Goal: Complete application form

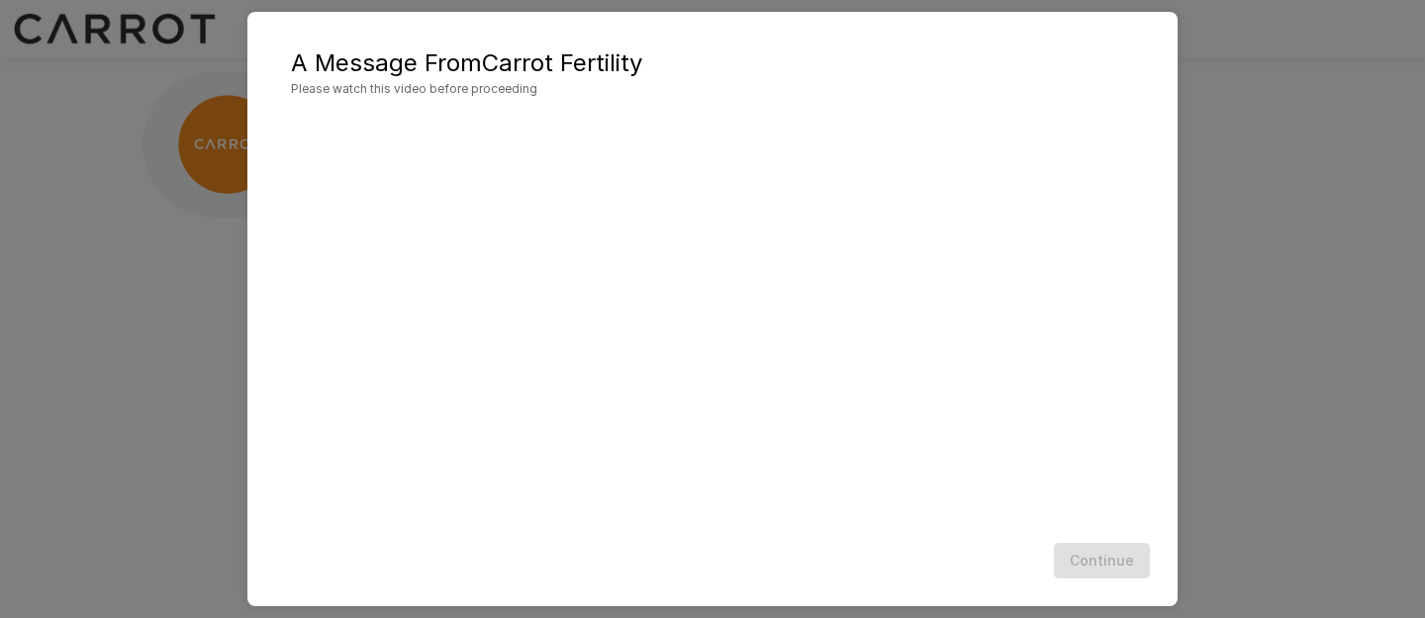
click at [706, 538] on div "Continue" at bounding box center [712, 561] width 891 height 52
click at [1086, 574] on button "Continue" at bounding box center [1102, 561] width 96 height 37
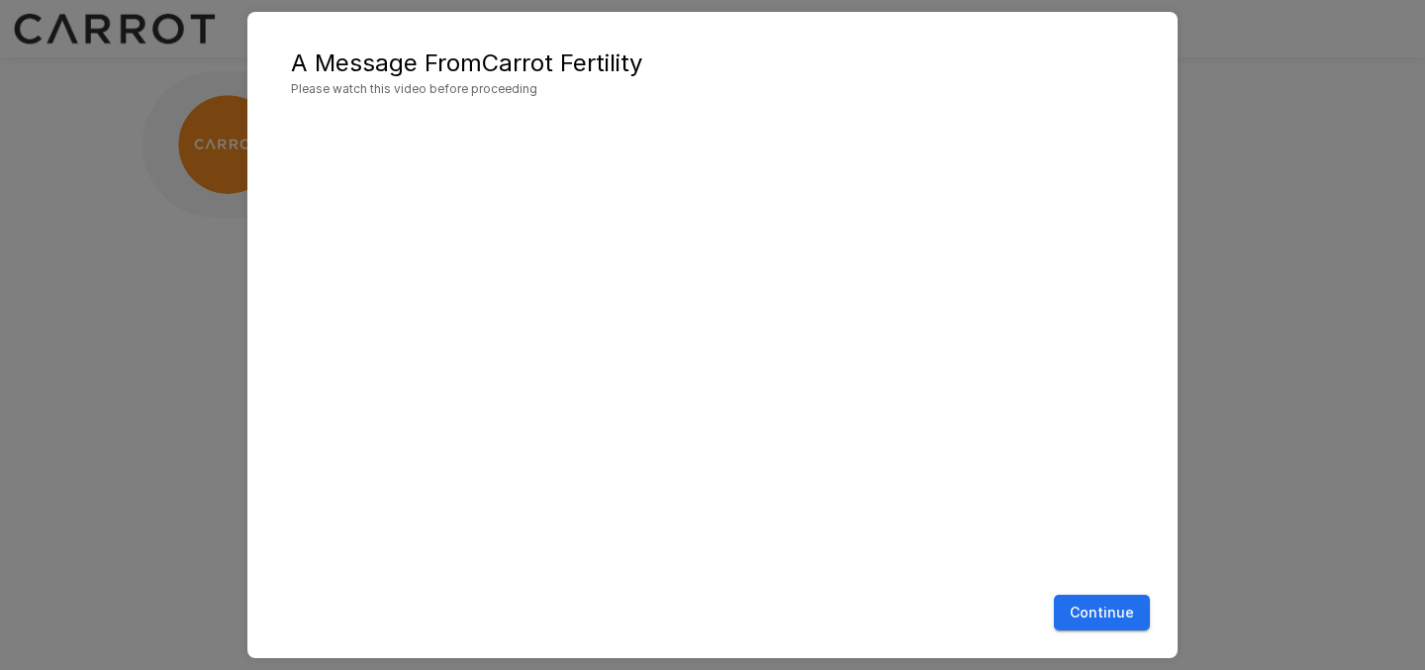
click at [1122, 602] on button "Continue" at bounding box center [1102, 613] width 96 height 37
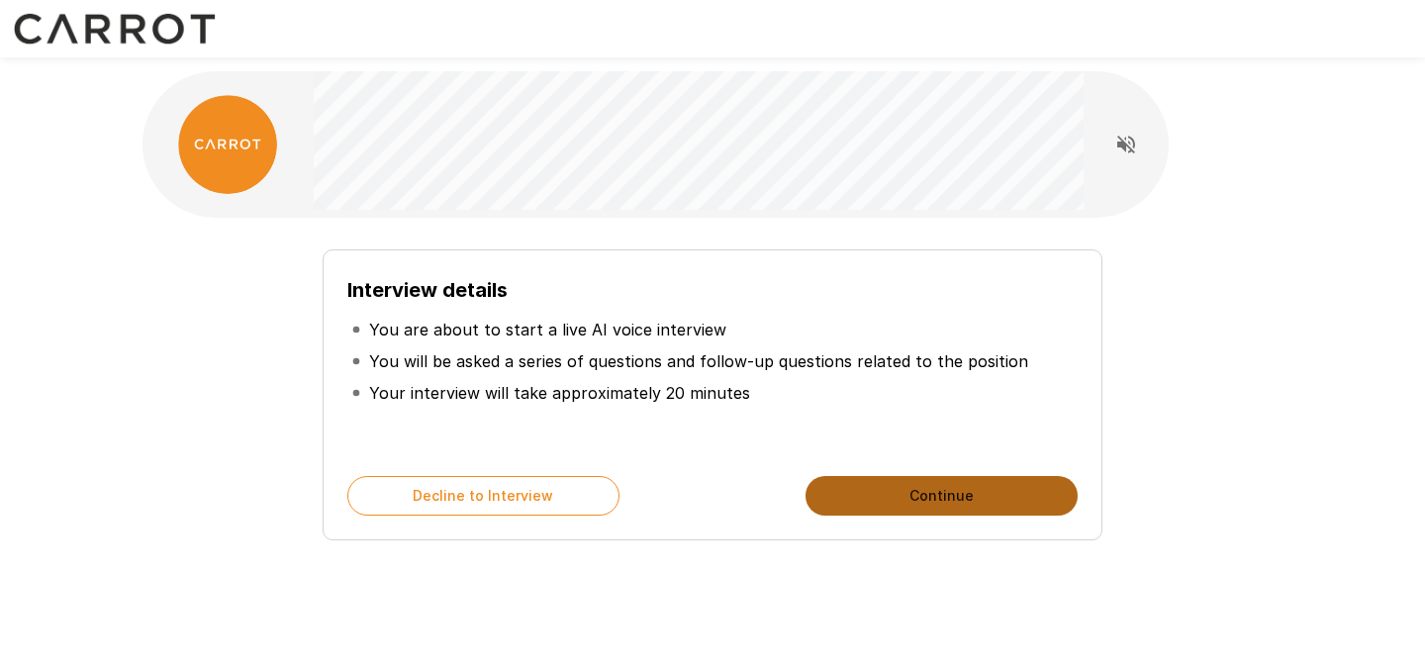
click at [865, 485] on button "Continue" at bounding box center [941, 496] width 272 height 40
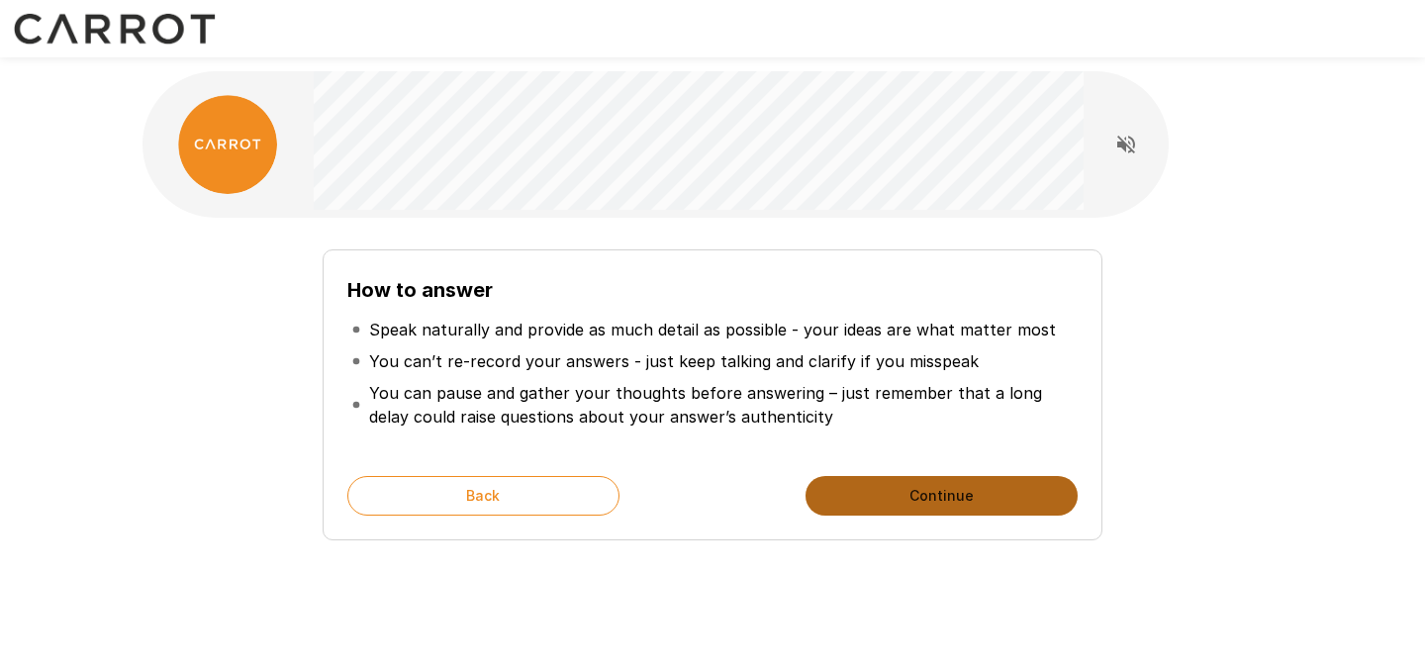
click at [888, 503] on button "Continue" at bounding box center [941, 496] width 272 height 40
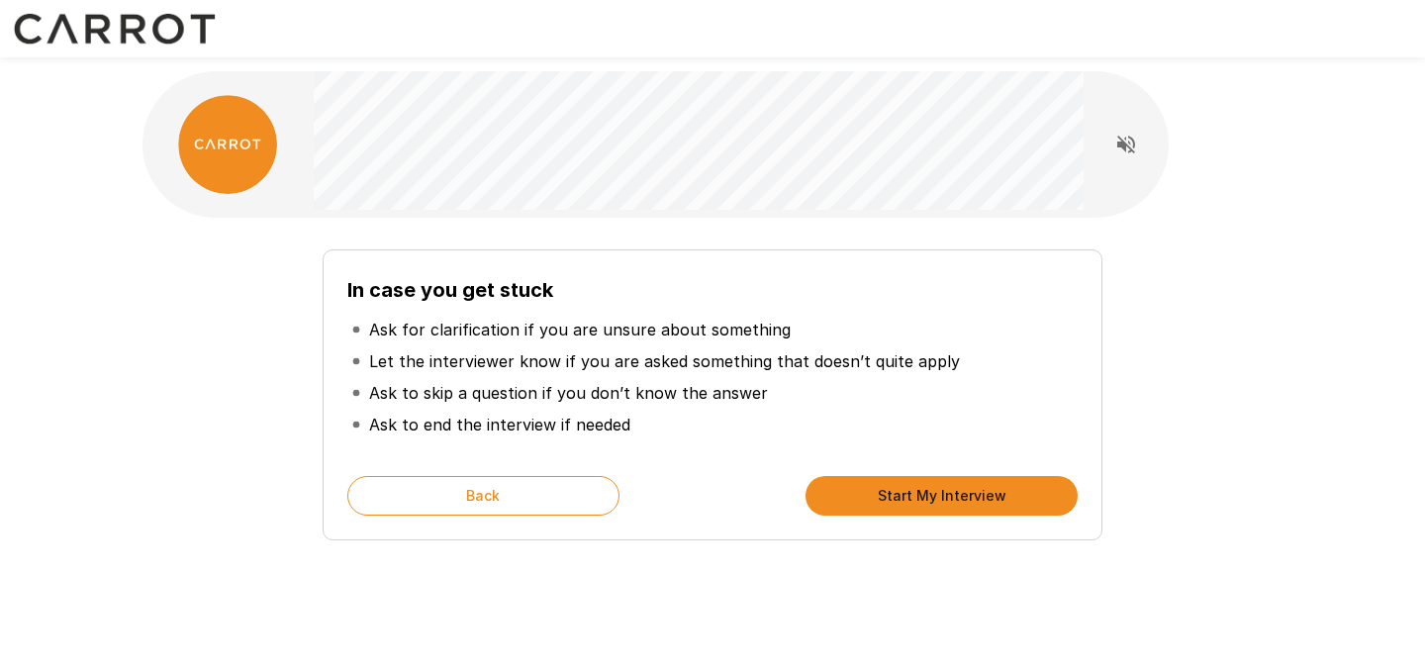
click at [889, 482] on button "Start My Interview" at bounding box center [941, 496] width 272 height 40
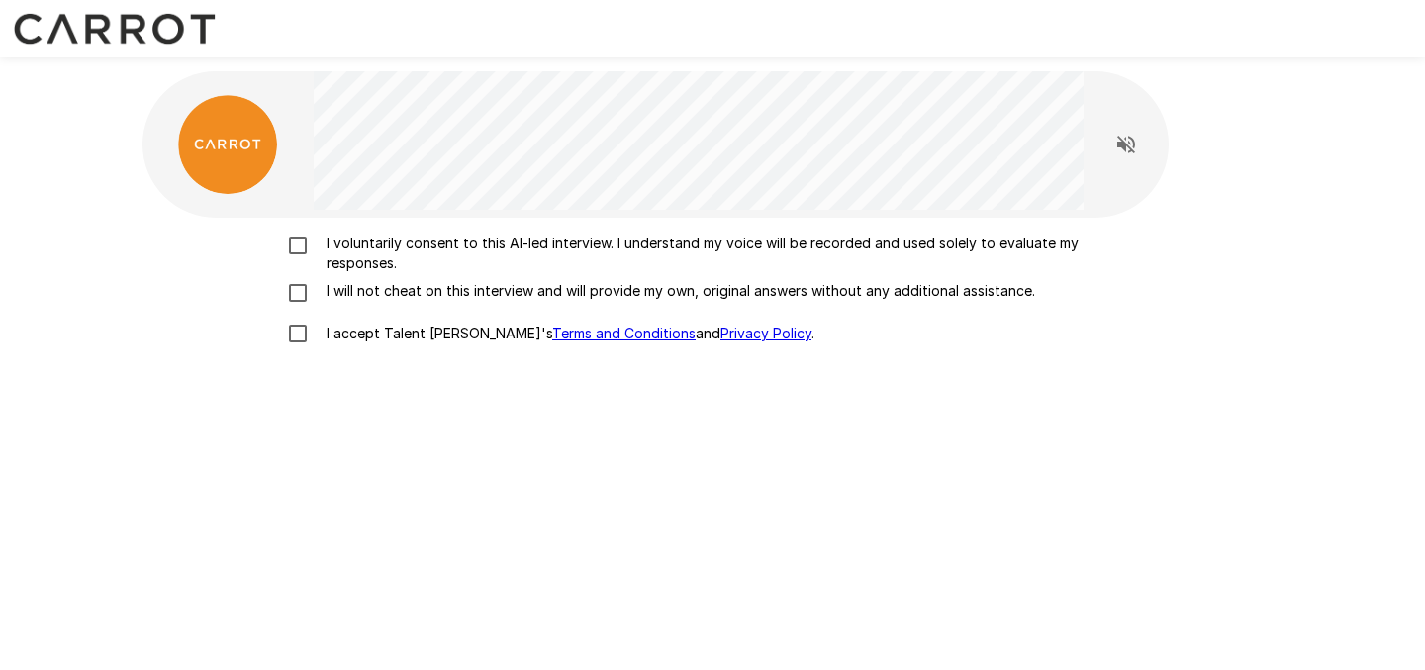
click at [444, 241] on p "I voluntarily consent to this AI-led interview. I understand my voice will be r…" at bounding box center [733, 254] width 829 height 40
click at [443, 287] on p "I will not cheat on this interview and will provide my own, original answers wi…" at bounding box center [677, 291] width 716 height 20
click at [416, 334] on p "I accept Talent Llama's Terms and Conditions and Privacy Policy ." at bounding box center [567, 334] width 496 height 20
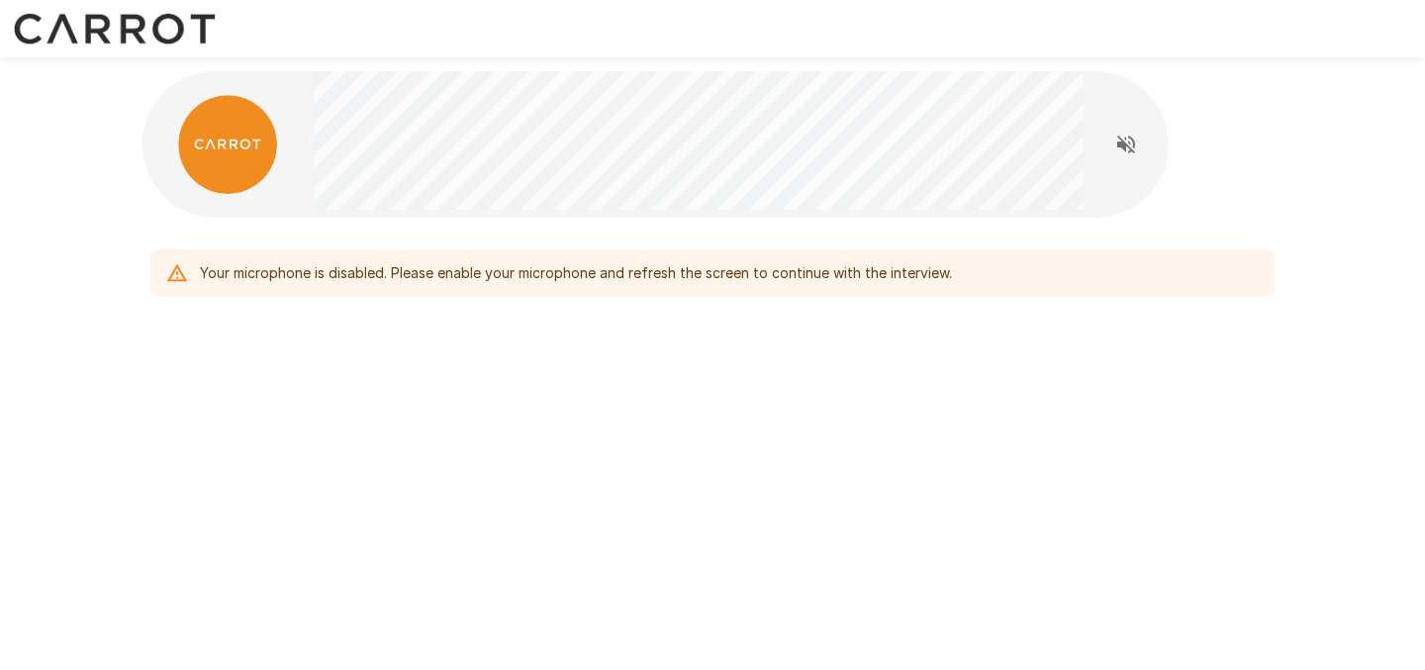
click at [550, 188] on div "Your microphone is disabled. Please enable your microphone and refresh the scre…" at bounding box center [712, 231] width 1187 height 463
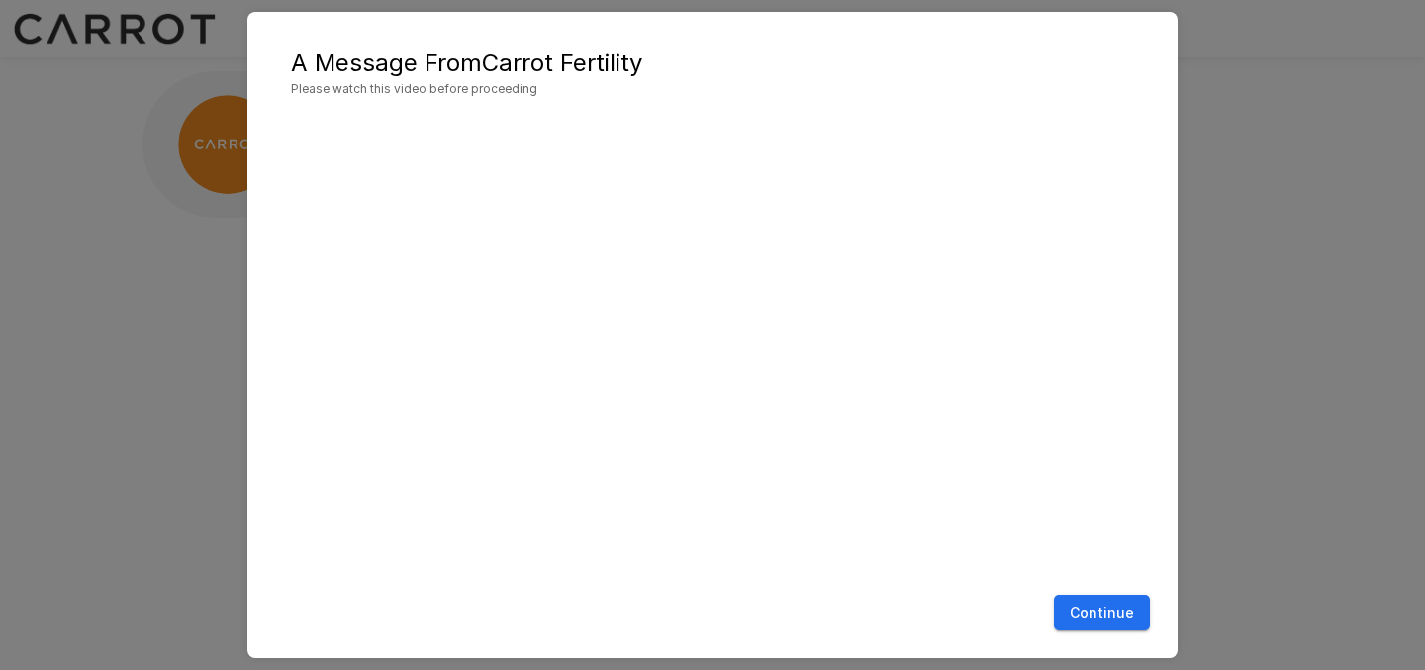
click at [1102, 607] on button "Continue" at bounding box center [1102, 613] width 96 height 37
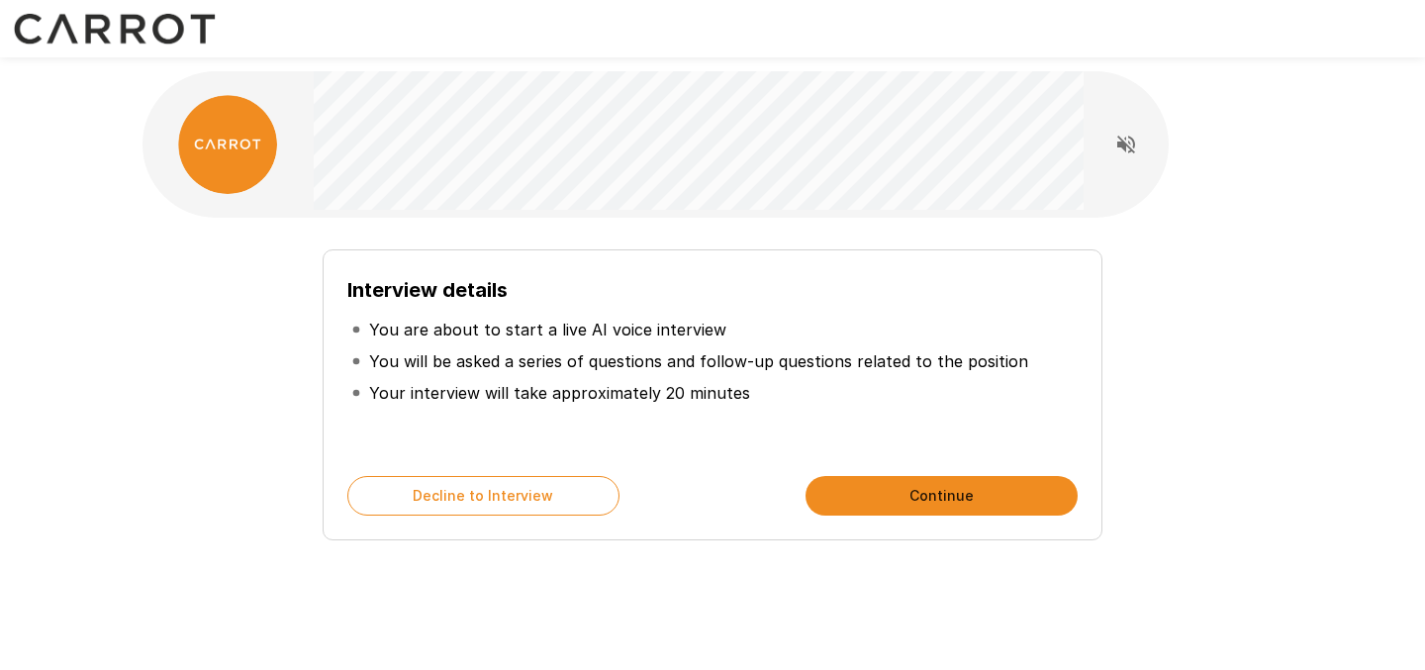
click at [878, 493] on button "Continue" at bounding box center [941, 496] width 272 height 40
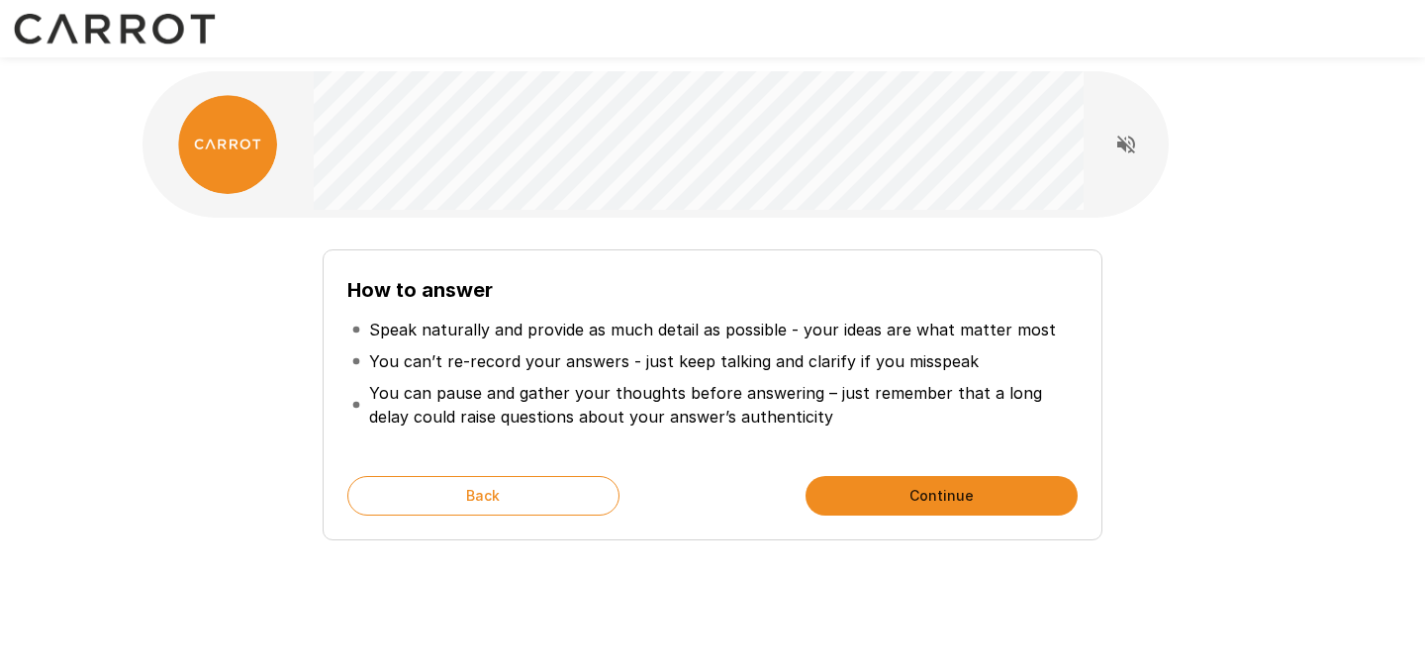
click at [878, 493] on button "Continue" at bounding box center [941, 496] width 272 height 40
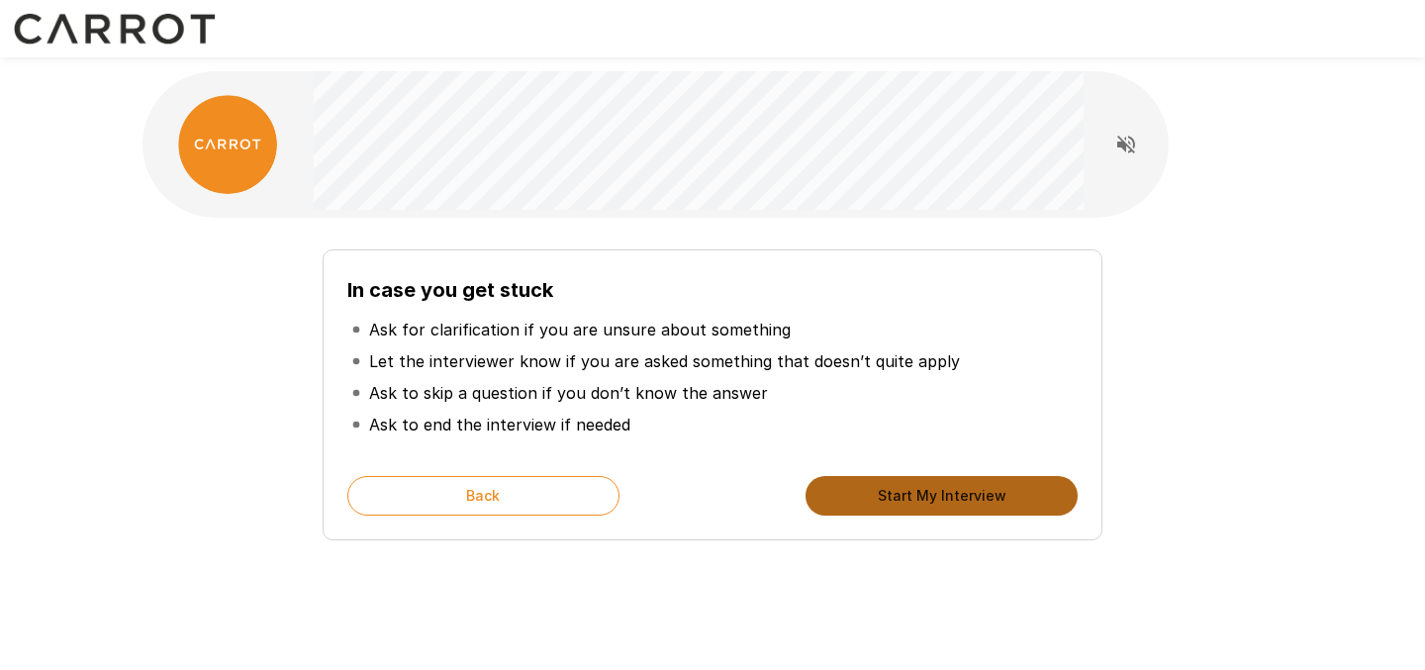
click at [878, 493] on button "Start My Interview" at bounding box center [941, 496] width 272 height 40
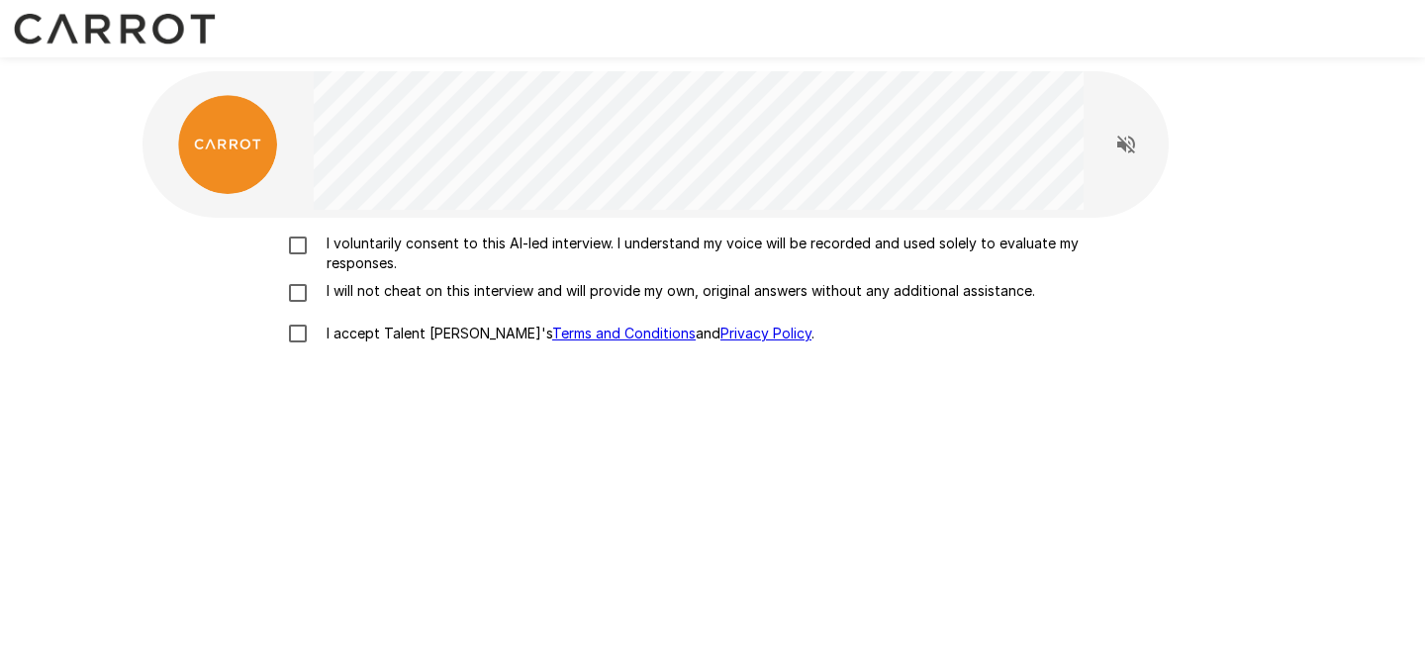
click at [394, 244] on p "I voluntarily consent to this AI-led interview. I understand my voice will be r…" at bounding box center [733, 254] width 829 height 40
click at [382, 284] on p "I will not cheat on this interview and will provide my own, original answers wi…" at bounding box center [677, 291] width 716 height 20
click at [373, 329] on p "I accept Talent Llama's Terms and Conditions and Privacy Policy ." at bounding box center [567, 334] width 496 height 20
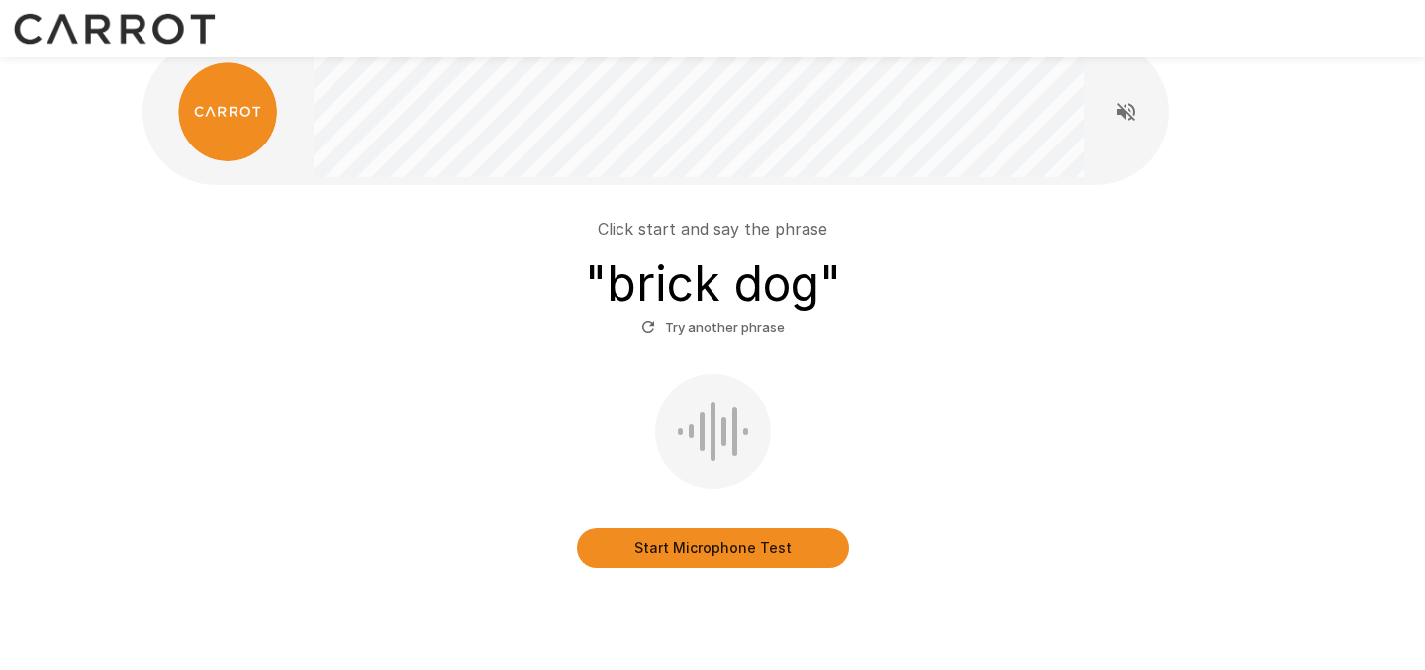
scroll to position [34, 0]
click at [707, 539] on button "Start Microphone Test" at bounding box center [713, 547] width 272 height 40
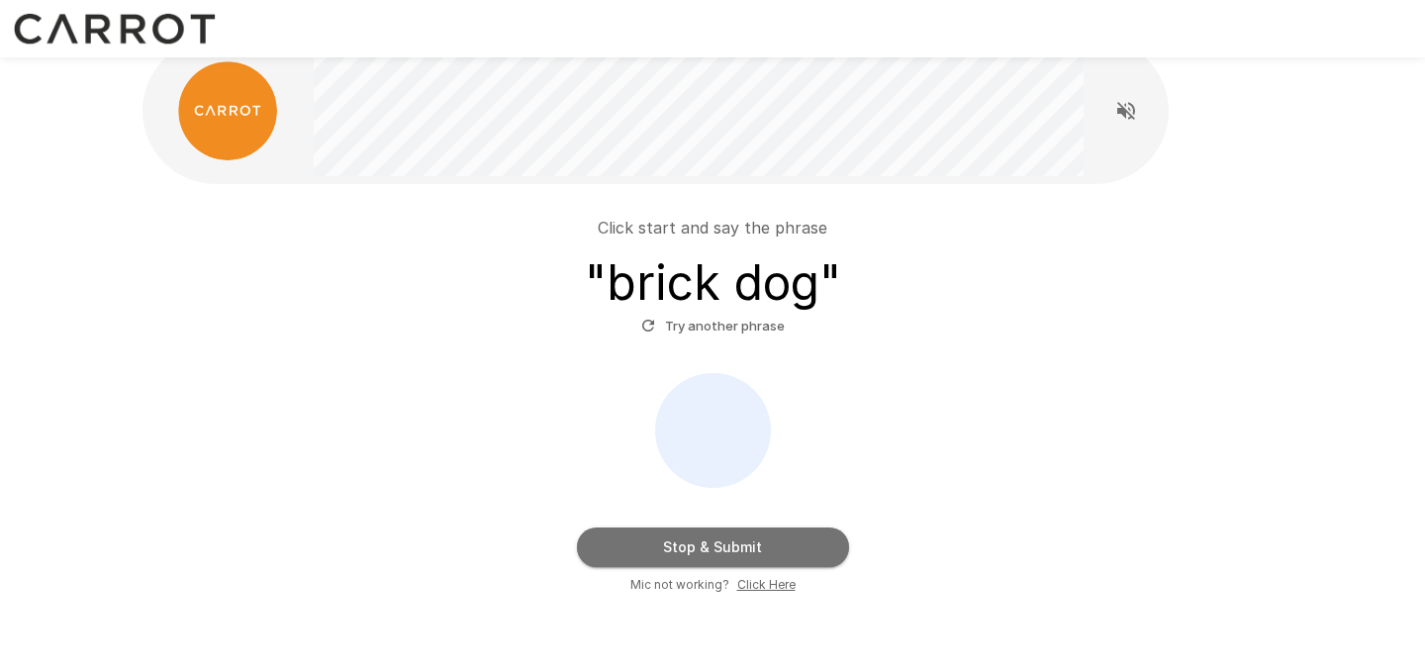
click at [744, 540] on button "Stop & Submit" at bounding box center [713, 547] width 272 height 40
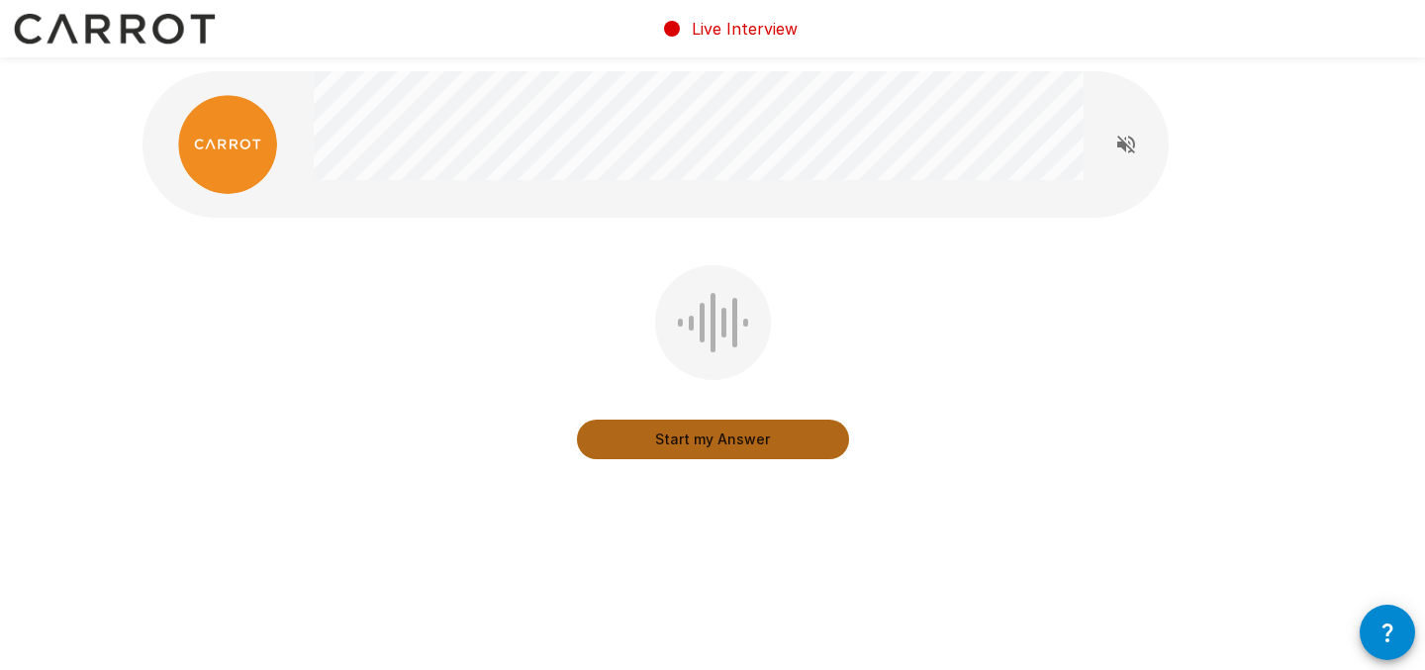
click at [730, 437] on button "Start my Answer" at bounding box center [713, 440] width 272 height 40
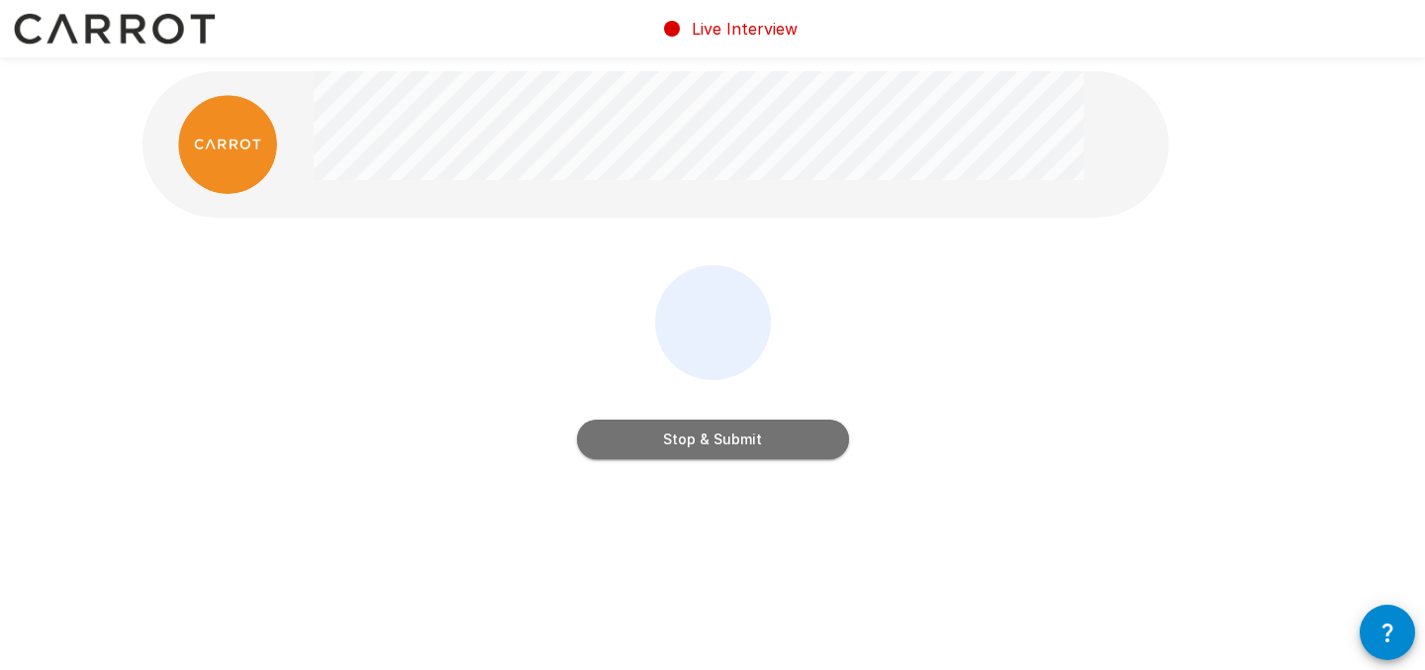
click at [730, 437] on button "Stop & Submit" at bounding box center [713, 440] width 272 height 40
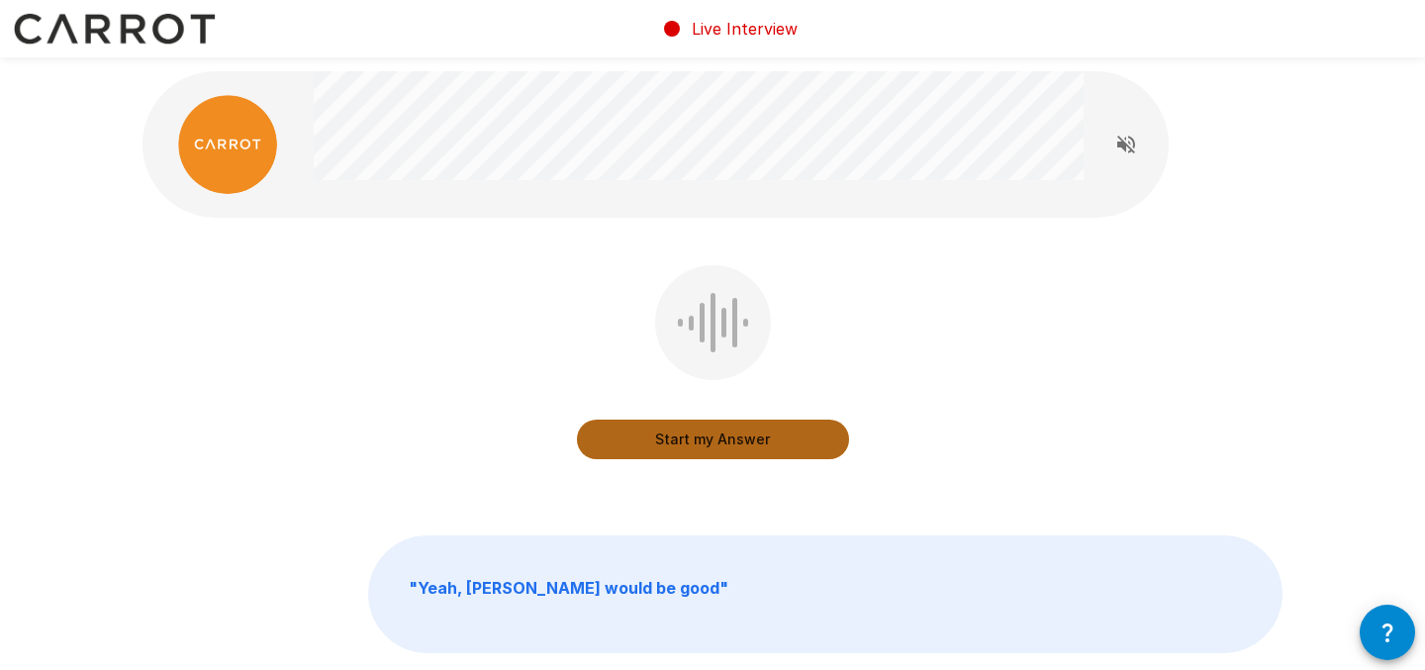
click at [750, 440] on button "Start my Answer" at bounding box center [713, 440] width 272 height 40
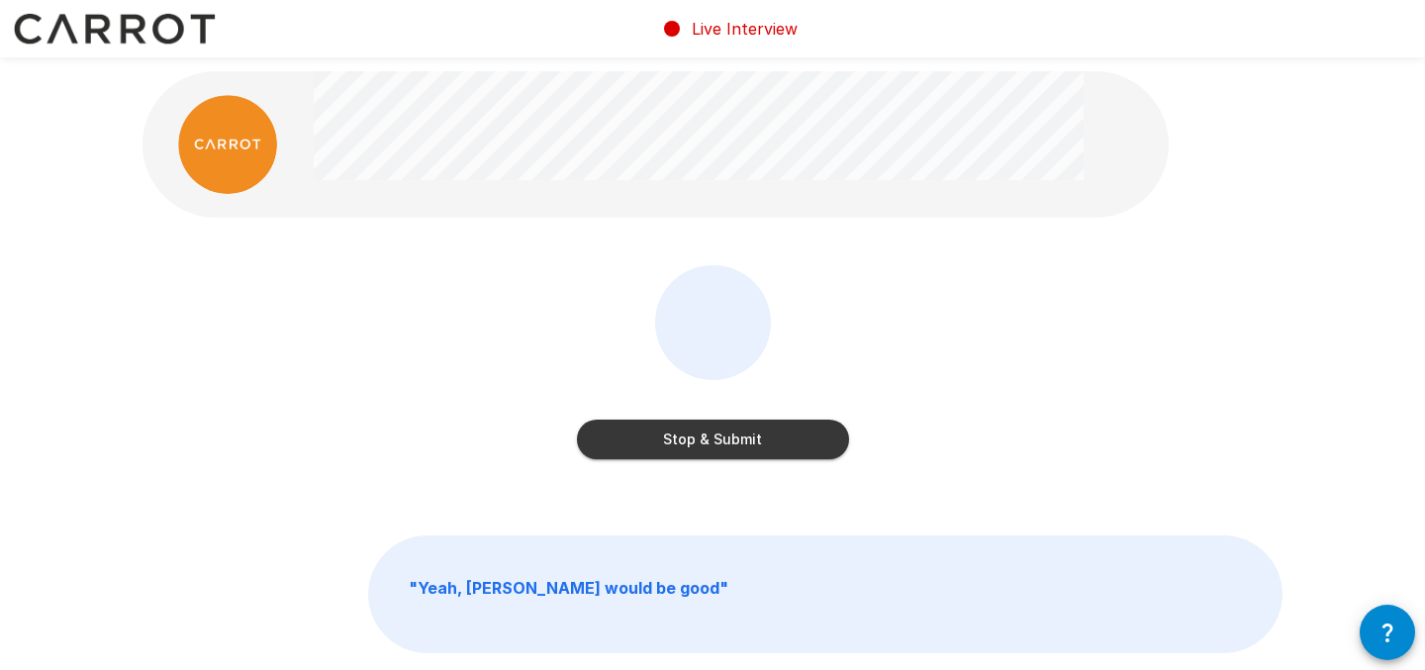
click at [739, 442] on button "Stop & Submit" at bounding box center [713, 440] width 272 height 40
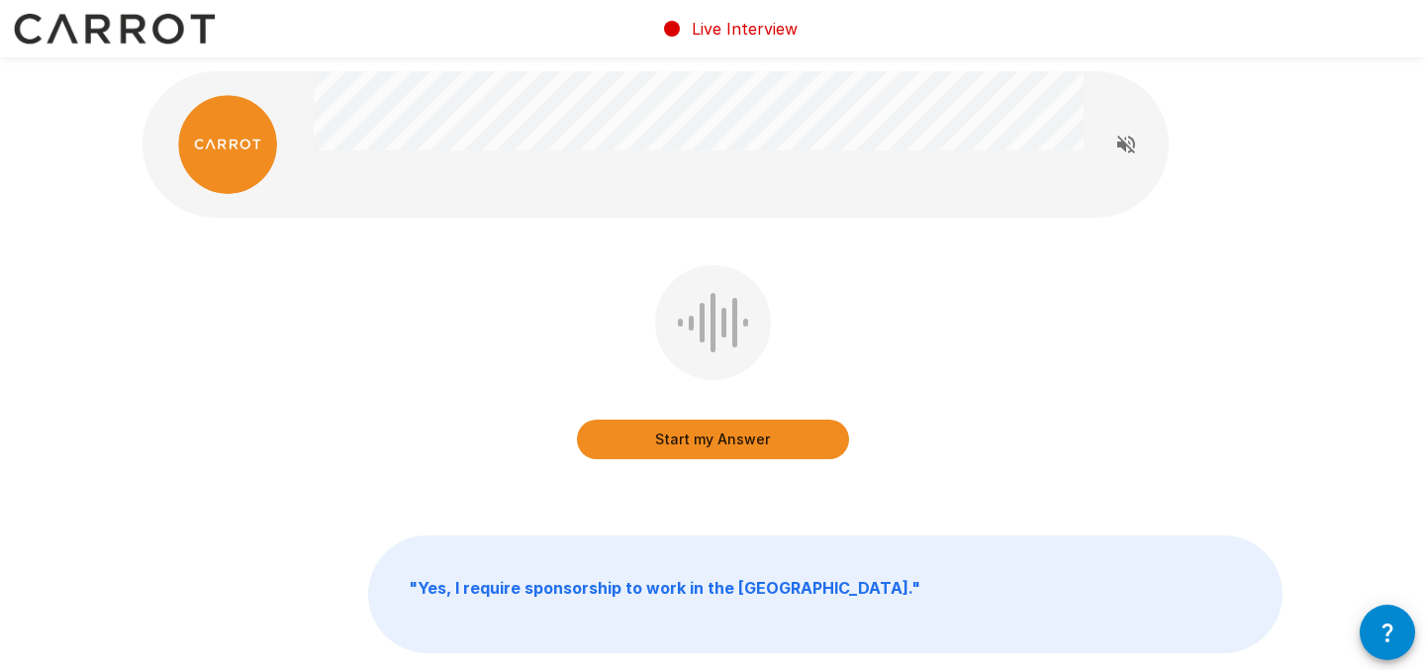
click at [773, 435] on button "Start my Answer" at bounding box center [713, 440] width 272 height 40
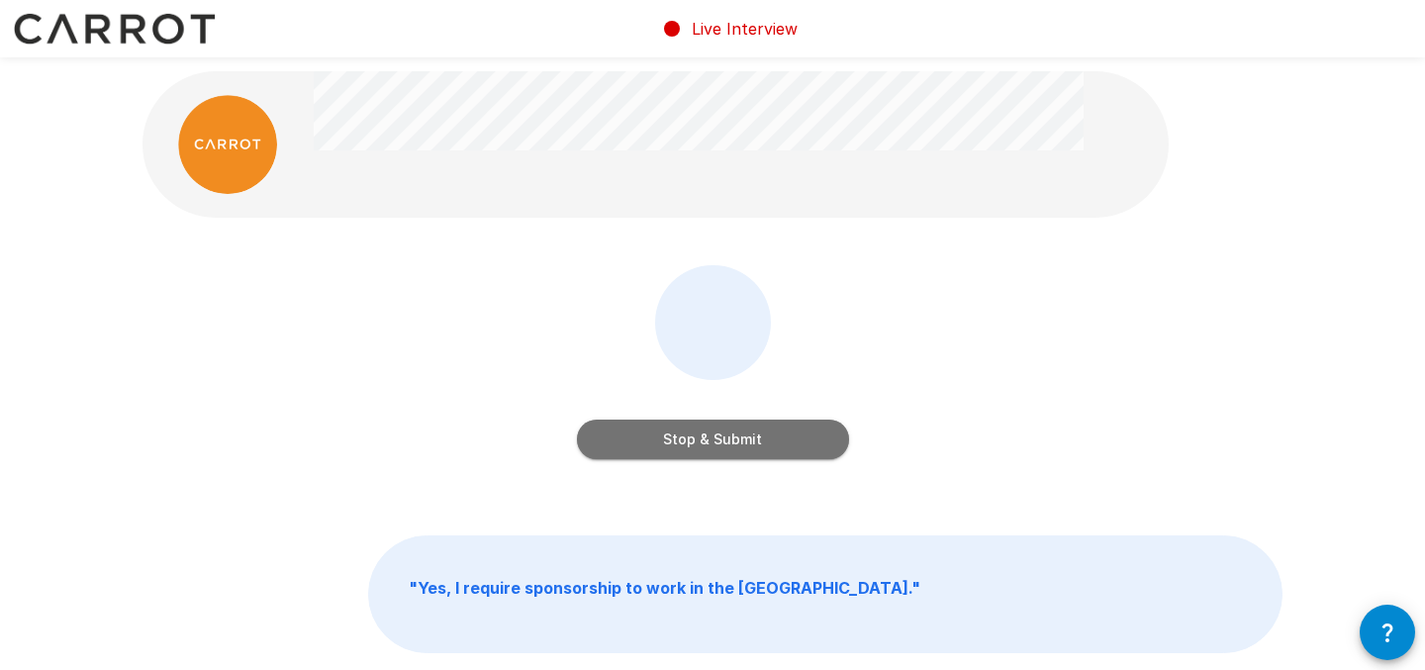
click at [743, 438] on button "Stop & Submit" at bounding box center [713, 440] width 272 height 40
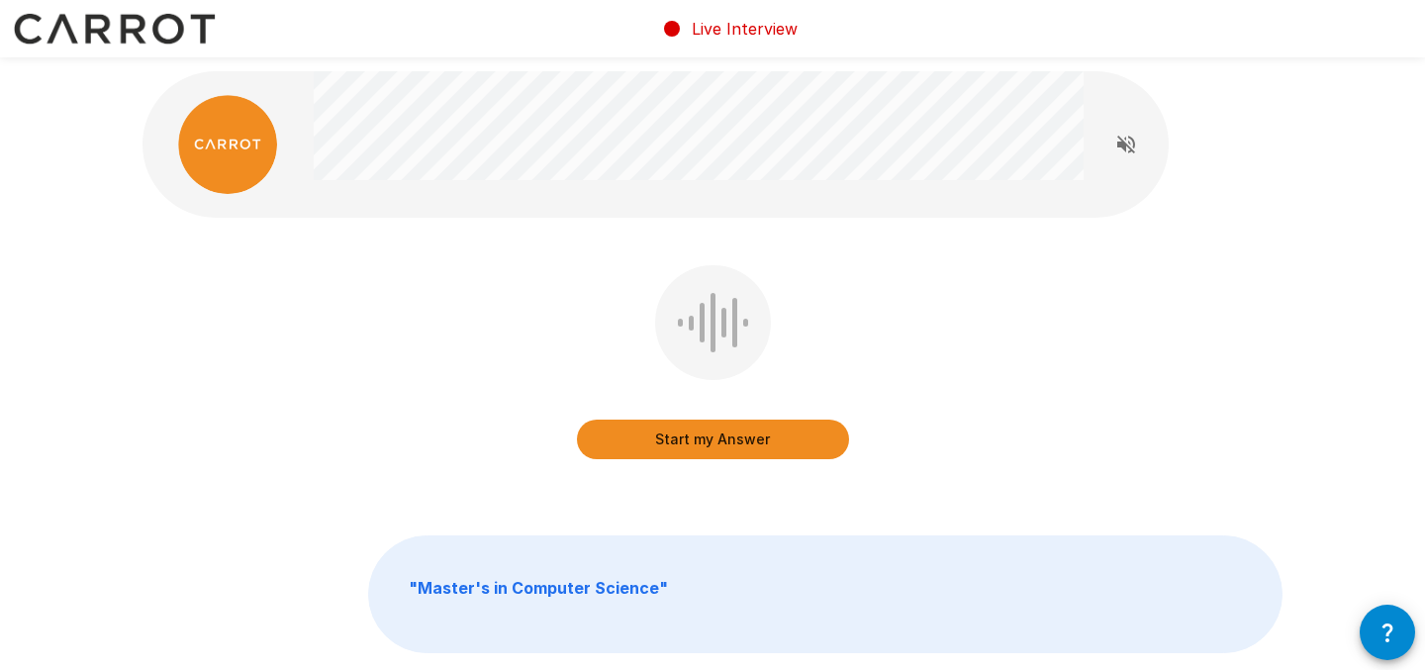
click at [738, 437] on button "Start my Answer" at bounding box center [713, 440] width 272 height 40
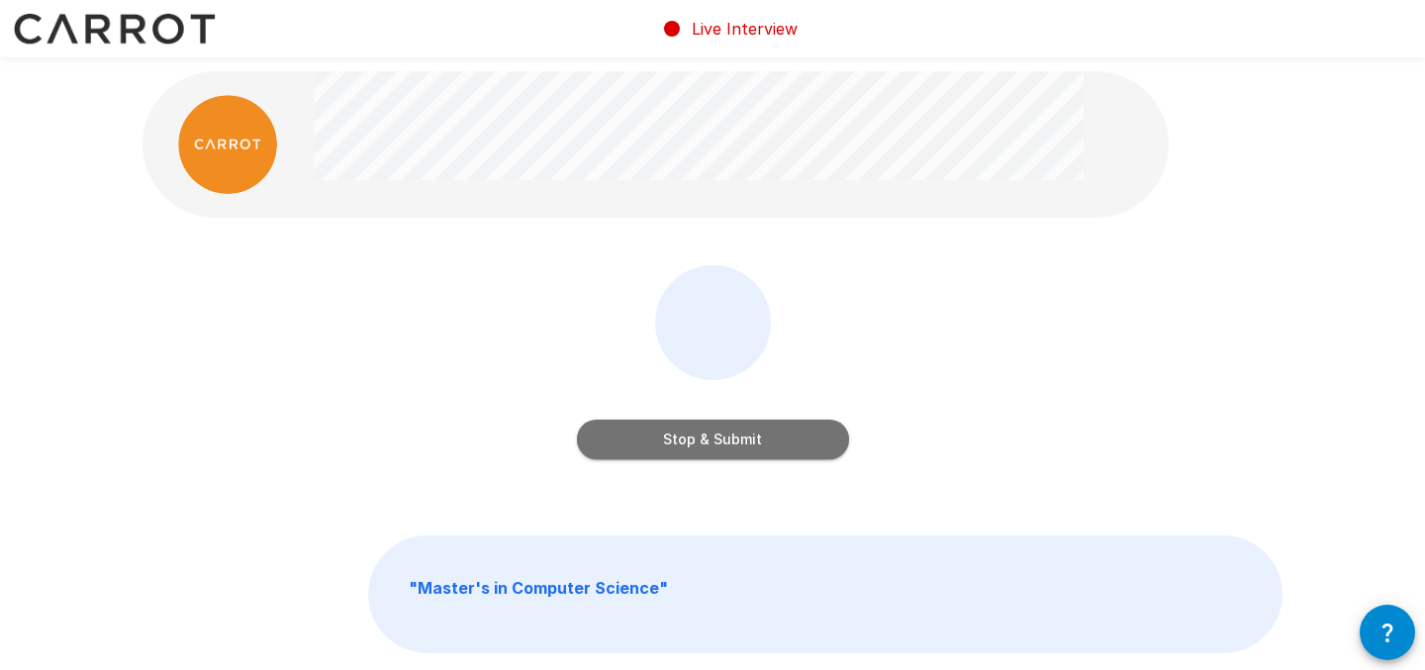
click at [763, 438] on button "Stop & Submit" at bounding box center [713, 440] width 272 height 40
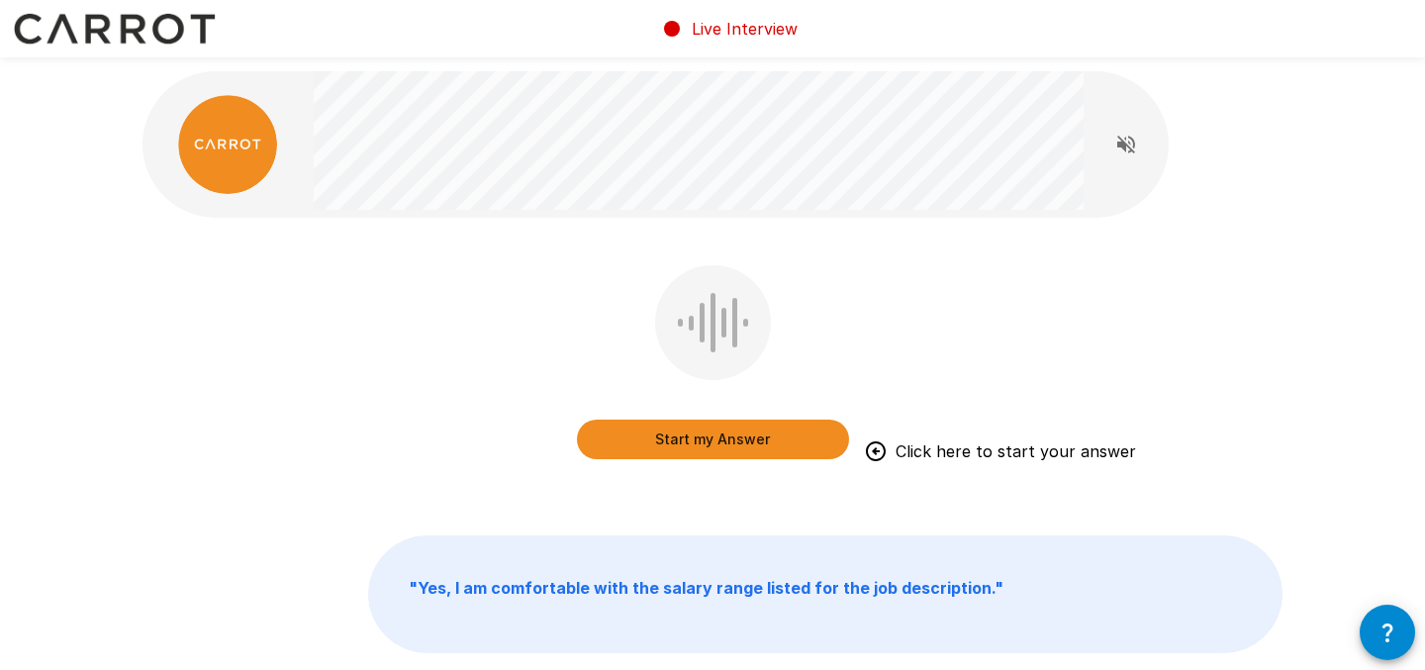
click at [706, 428] on button "Start my Answer" at bounding box center [713, 440] width 272 height 40
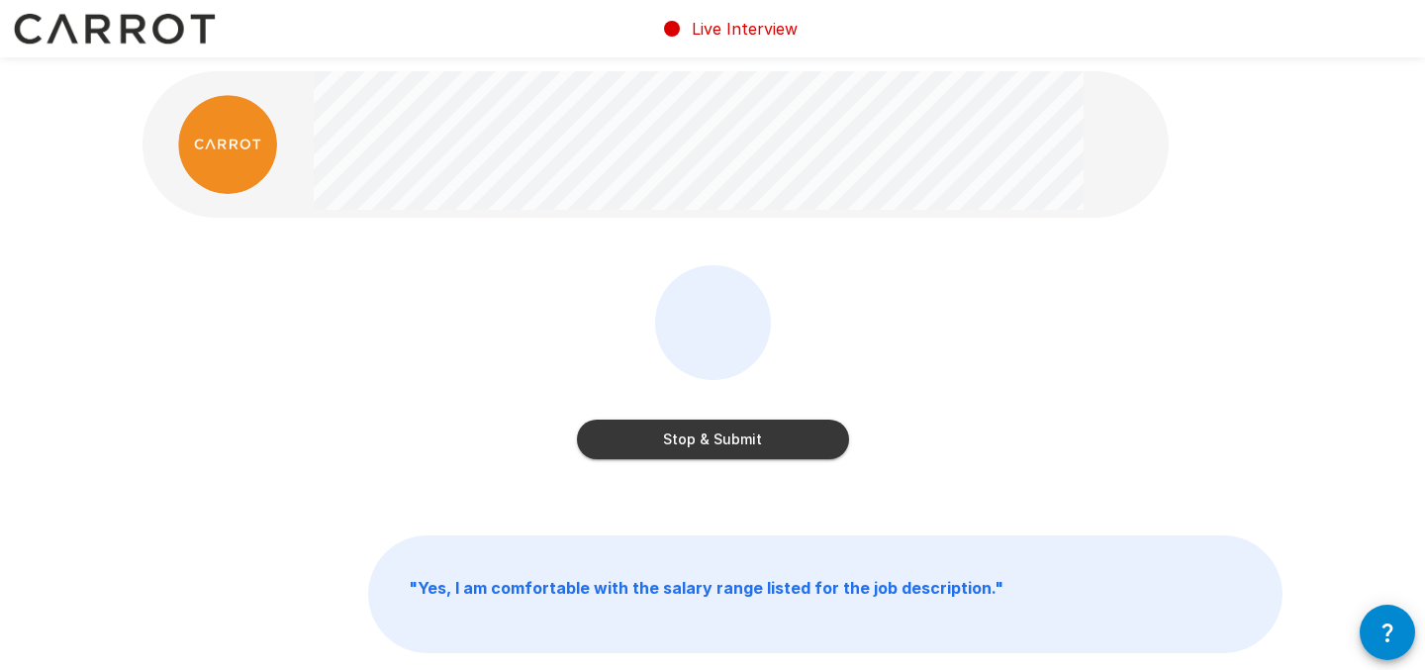
click at [761, 431] on button "Stop & Submit" at bounding box center [713, 440] width 272 height 40
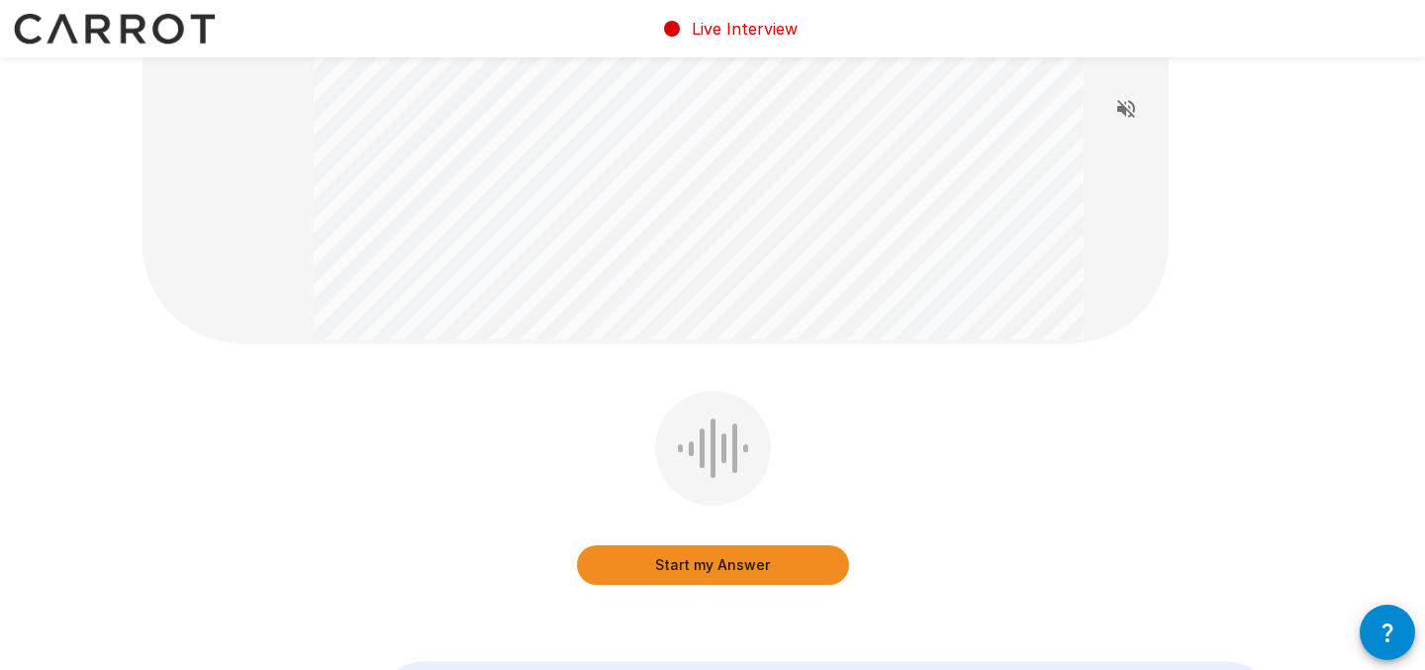
scroll to position [219, 0]
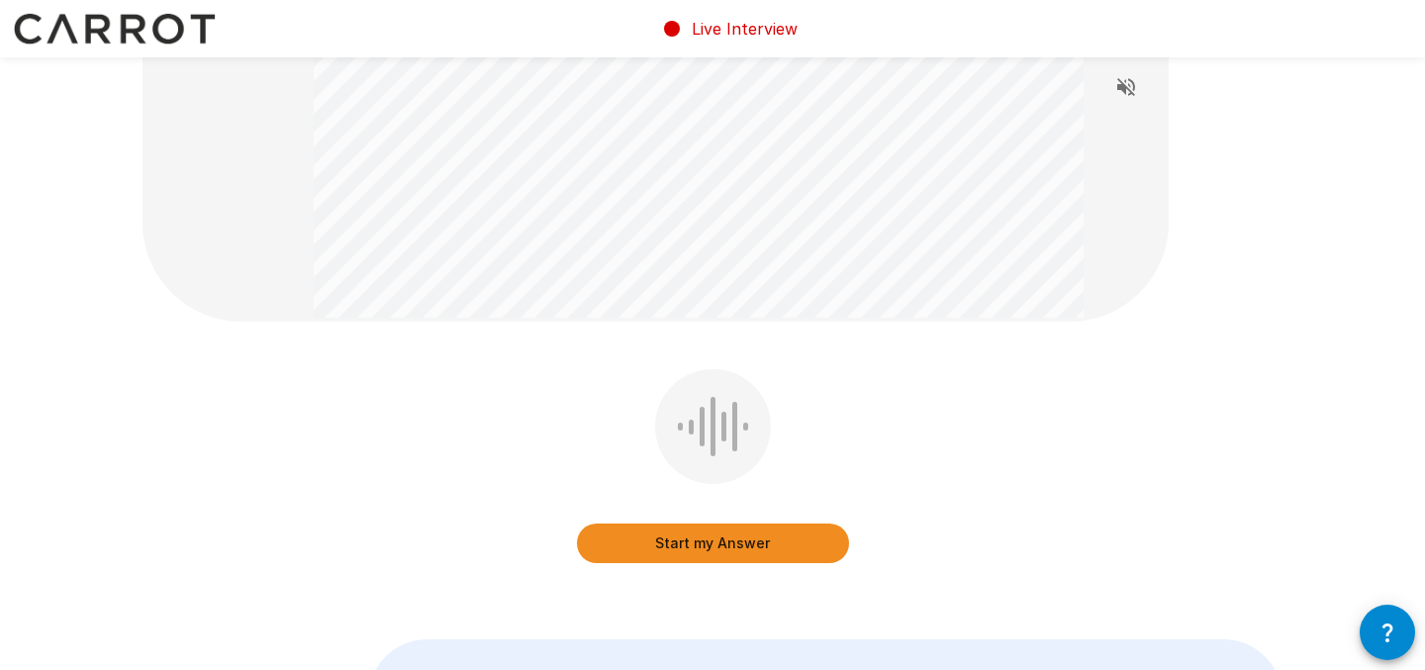
click at [718, 543] on button "Start my Answer" at bounding box center [713, 543] width 272 height 40
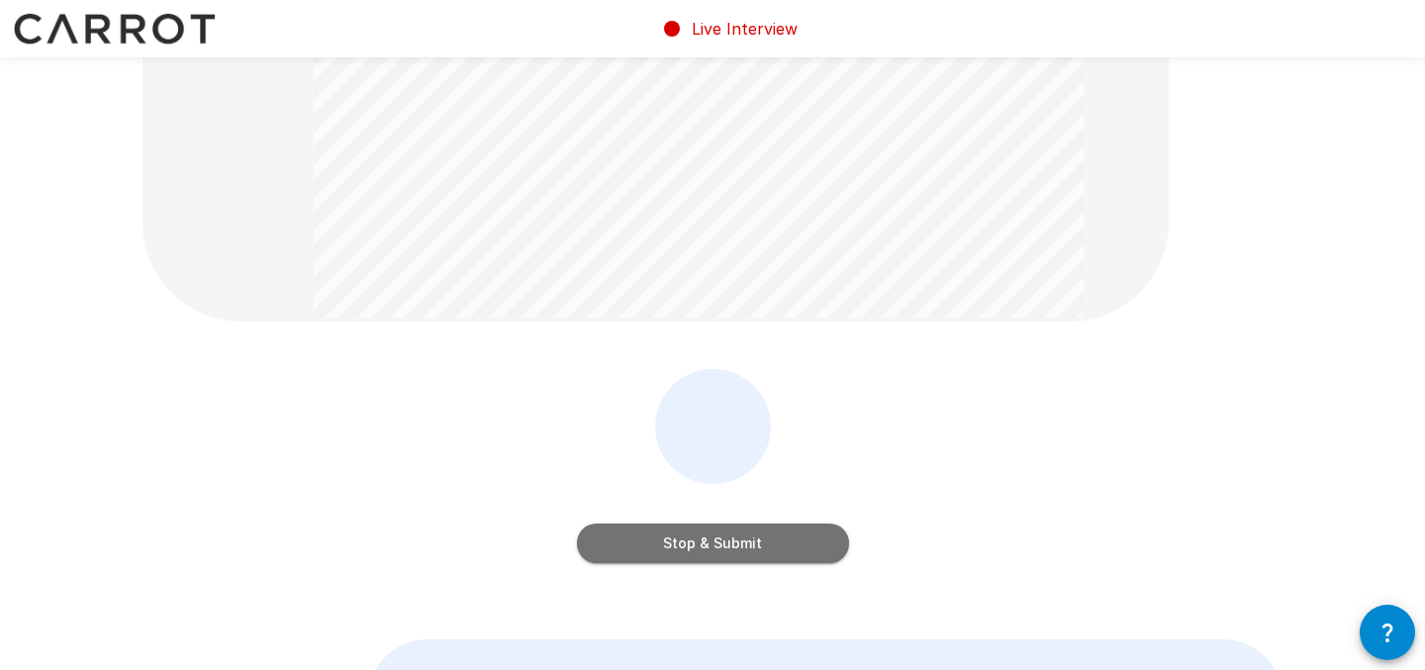
click at [731, 538] on button "Stop & Submit" at bounding box center [713, 543] width 272 height 40
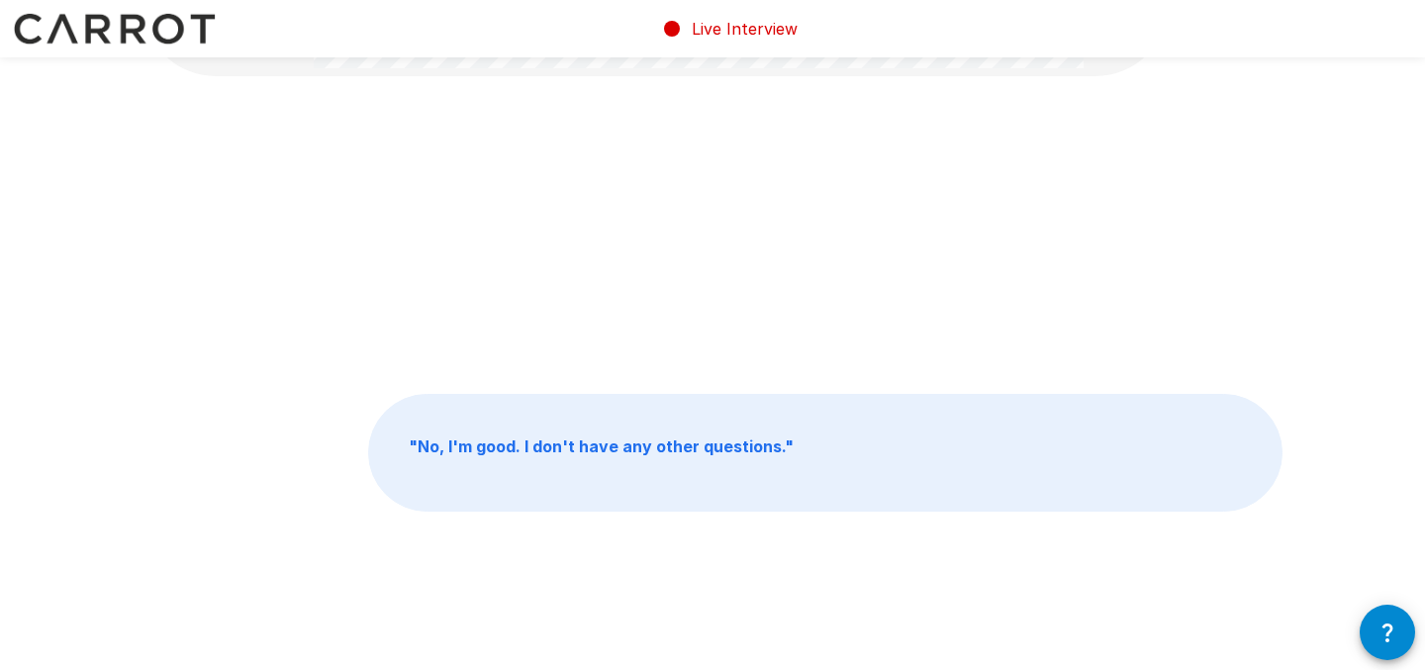
scroll to position [0, 0]
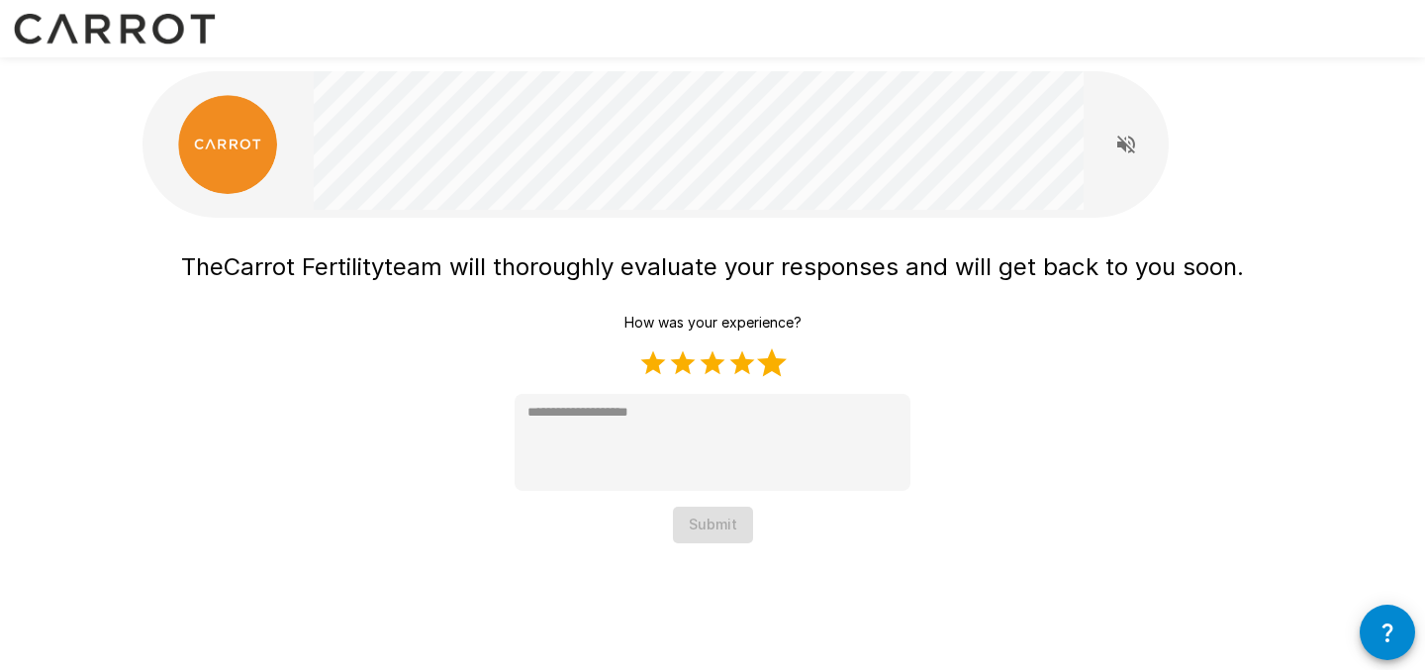
click at [777, 367] on label "5 Stars" at bounding box center [772, 363] width 30 height 30
type textarea "*"
click at [710, 527] on button "Submit" at bounding box center [713, 525] width 80 height 37
